Goal: Navigation & Orientation: Find specific page/section

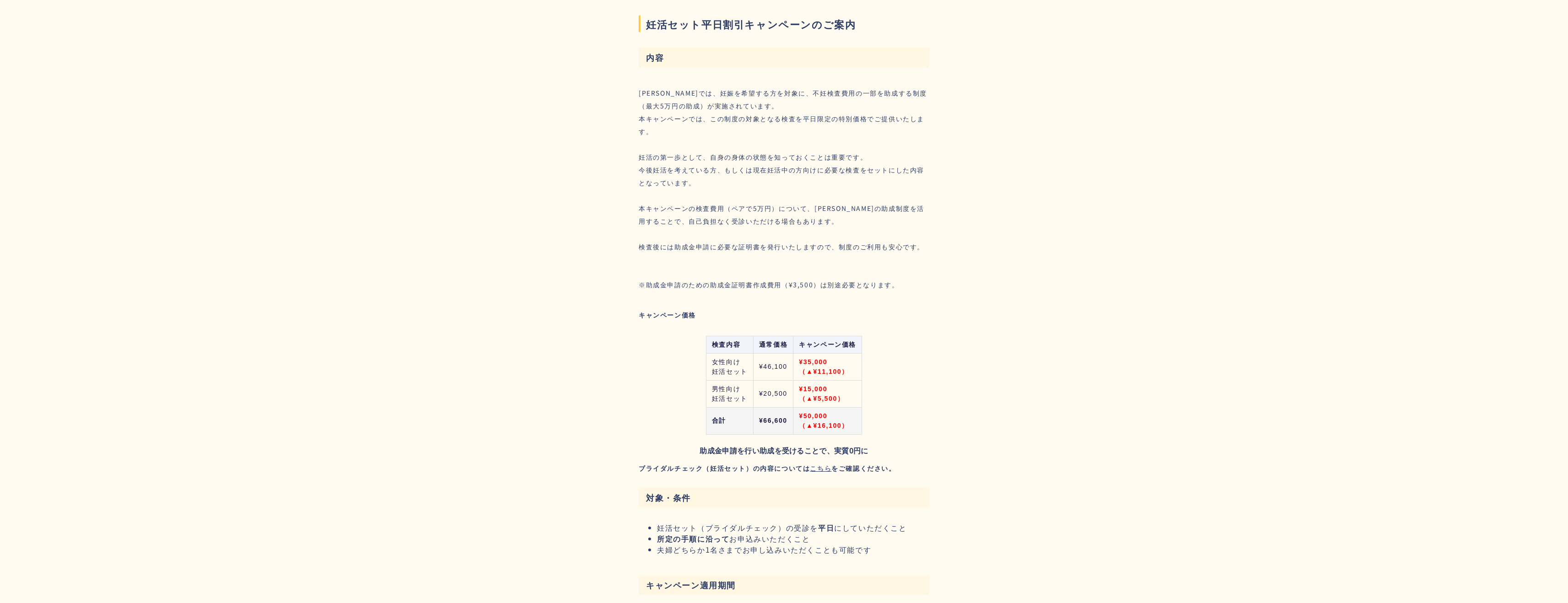
scroll to position [740, 0]
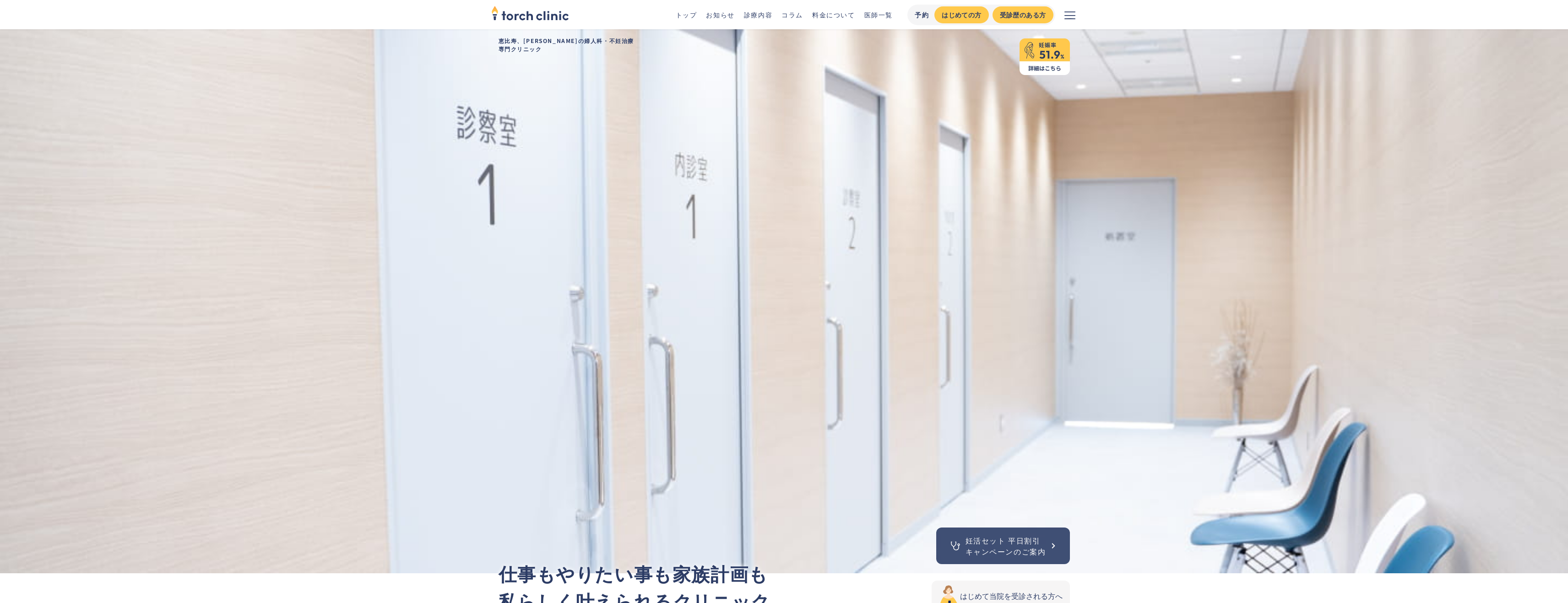
click at [754, 17] on link "診療内容" at bounding box center [757, 14] width 28 height 9
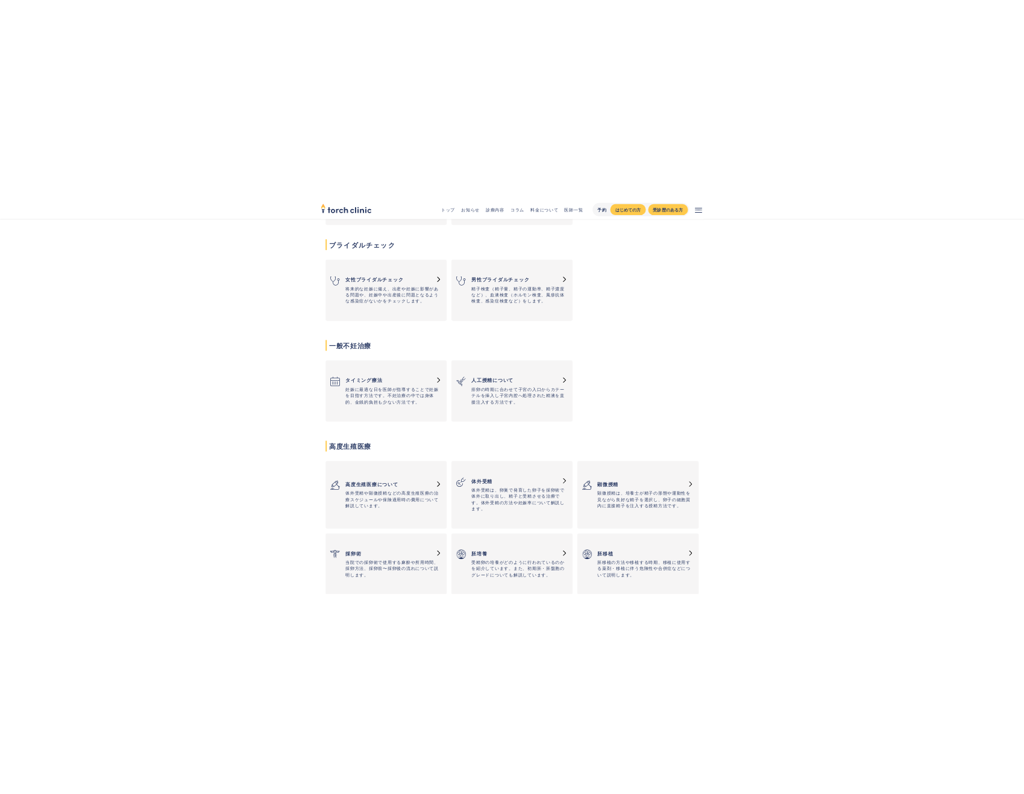
scroll to position [416, 0]
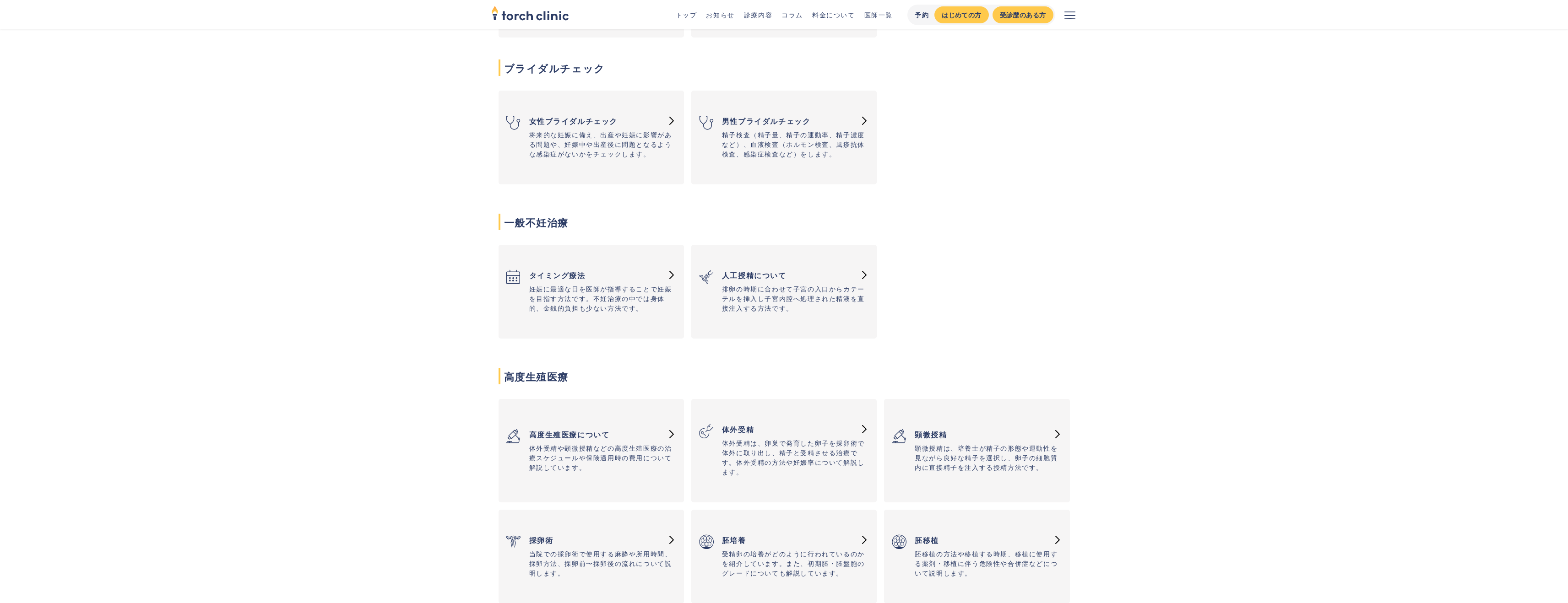
drag, startPoint x: 656, startPoint y: 153, endPoint x: 653, endPoint y: 574, distance: 421.0
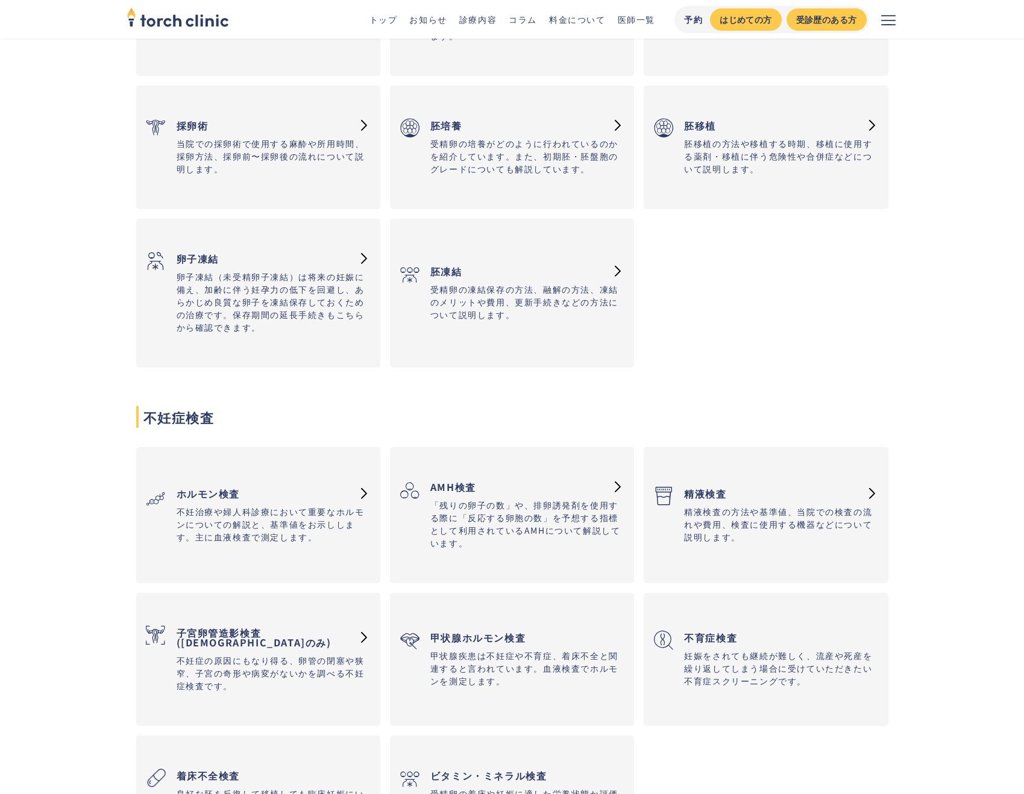
scroll to position [997, 0]
